Goal: Navigation & Orientation: Find specific page/section

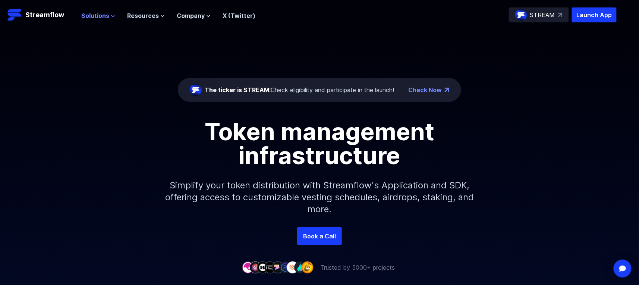
click at [111, 16] on icon at bounding box center [113, 16] width 4 height 4
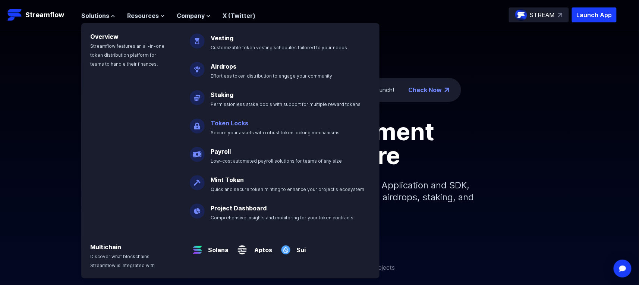
click at [254, 123] on p "Token Locks Secure your assets with robust token locking mechanisms" at bounding box center [280, 125] width 148 height 24
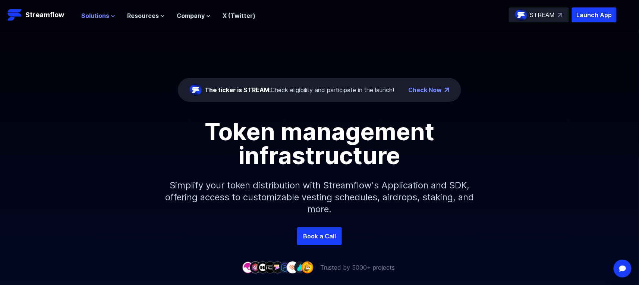
click at [109, 15] on button "Solutions" at bounding box center [98, 15] width 34 height 9
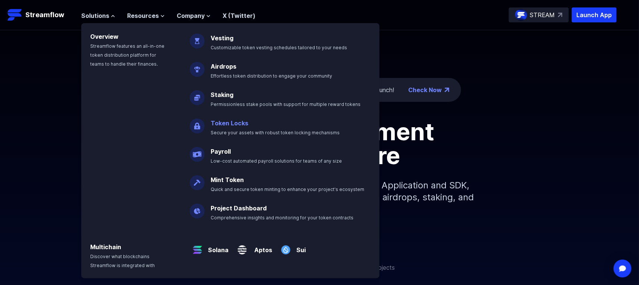
click at [237, 127] on p "Token Locks Secure your assets with robust token locking mechanisms" at bounding box center [280, 125] width 148 height 24
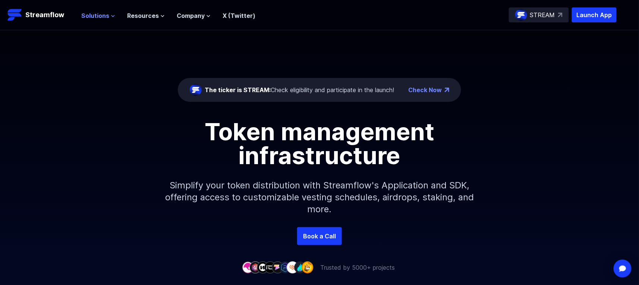
click at [106, 14] on span "Solutions" at bounding box center [95, 15] width 28 height 9
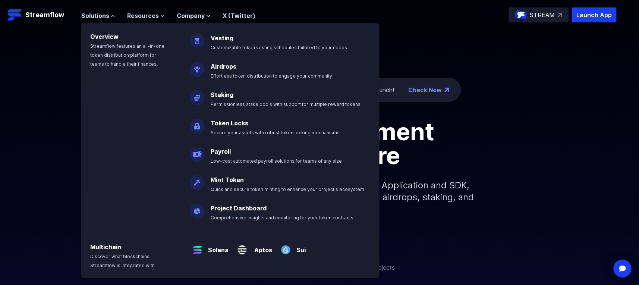
click at [199, 124] on img at bounding box center [197, 123] width 15 height 21
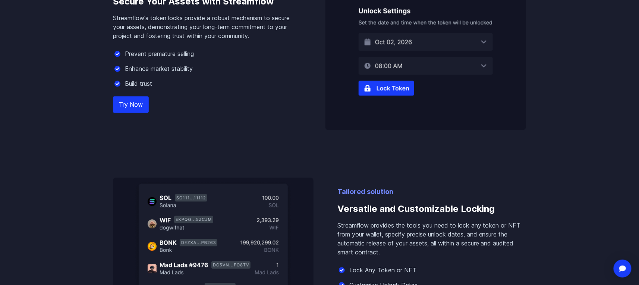
scroll to position [522, 0]
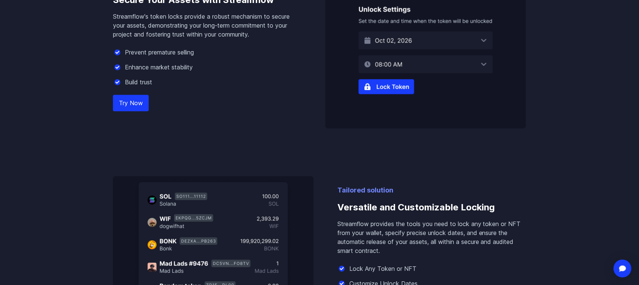
click at [119, 100] on link "Try Now" at bounding box center [131, 103] width 36 height 16
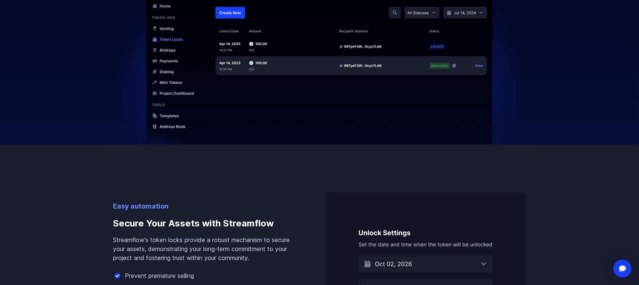
scroll to position [373, 0]
